Goal: Task Accomplishment & Management: Use online tool/utility

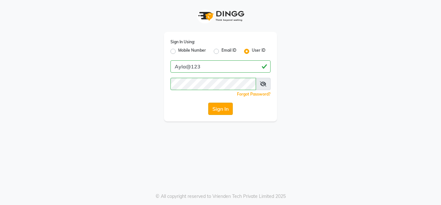
click at [222, 107] on button "Sign In" at bounding box center [220, 109] width 25 height 12
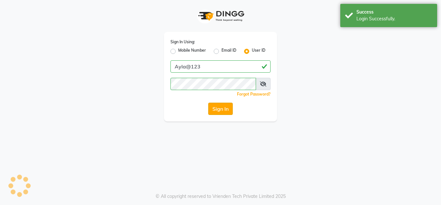
select select "service"
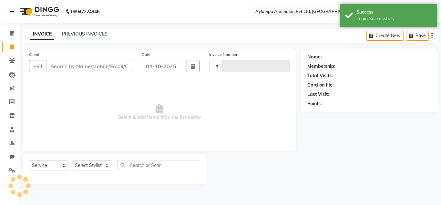
type input "1674"
select select "7756"
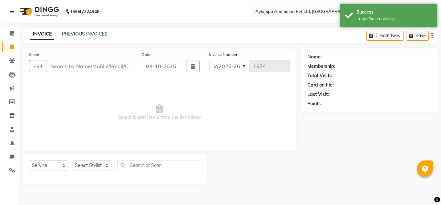
click at [117, 66] on input "Client" at bounding box center [89, 66] width 86 height 12
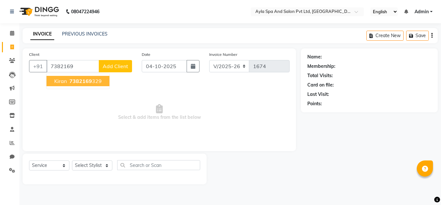
click at [102, 87] on ngb-typeahead-window "kiran 7382169 329" at bounding box center [78, 81] width 64 height 16
click at [97, 78] on ngb-highlight "7382169 329" at bounding box center [85, 81] width 34 height 6
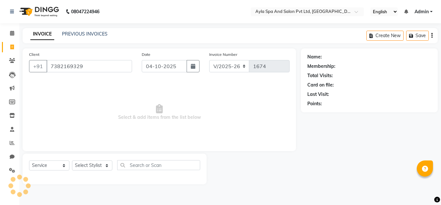
type input "7382169329"
select select "1: Object"
